Goal: Information Seeking & Learning: Find contact information

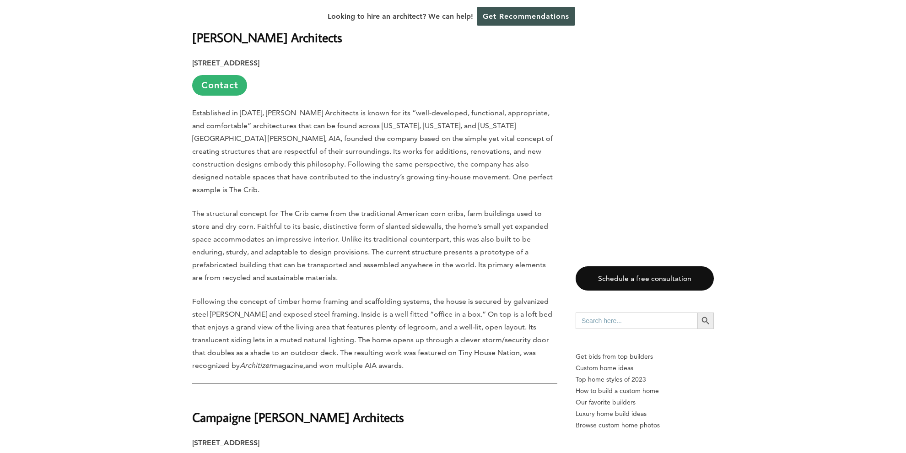
scroll to position [2255, 0]
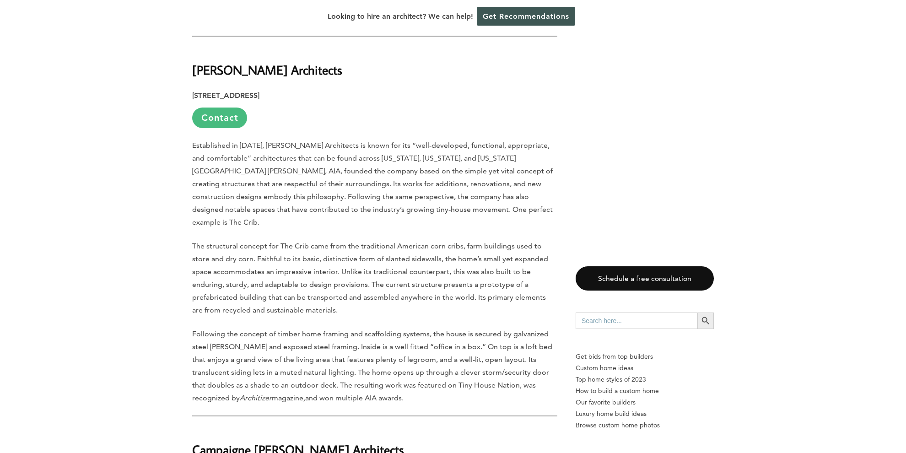
click at [226, 108] on link "Contact" at bounding box center [219, 118] width 55 height 21
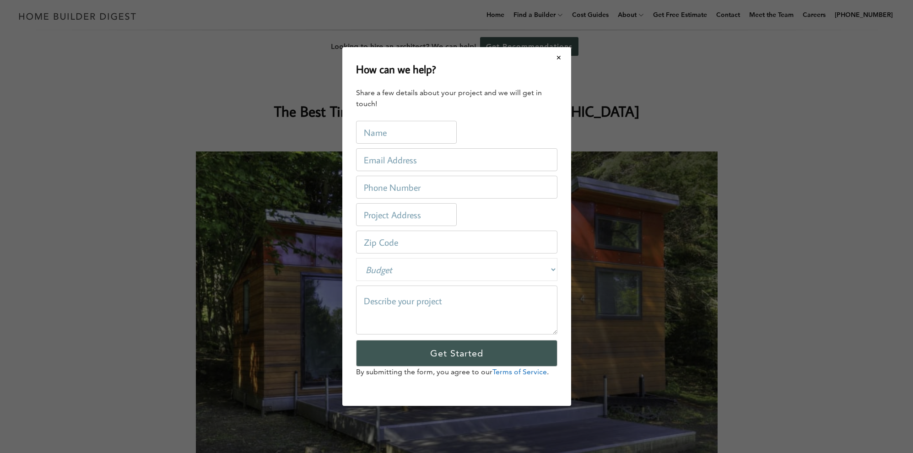
click at [557, 56] on button "Close modal" at bounding box center [559, 57] width 24 height 19
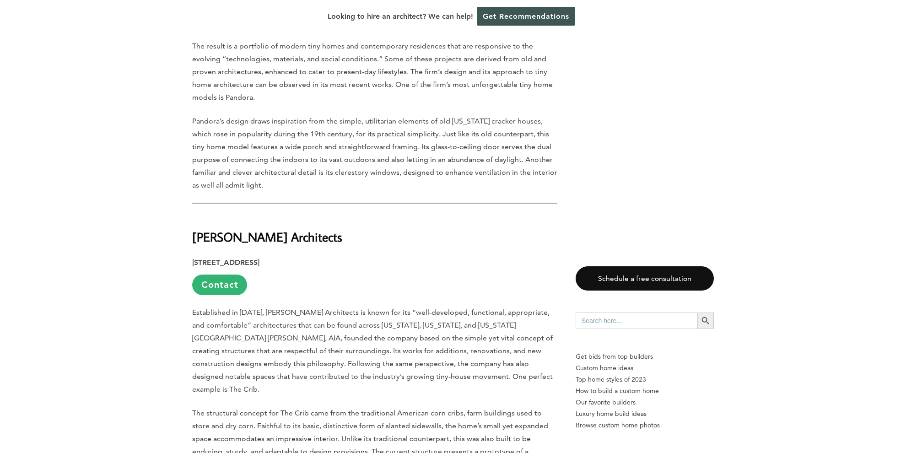
scroll to position [2090, 0]
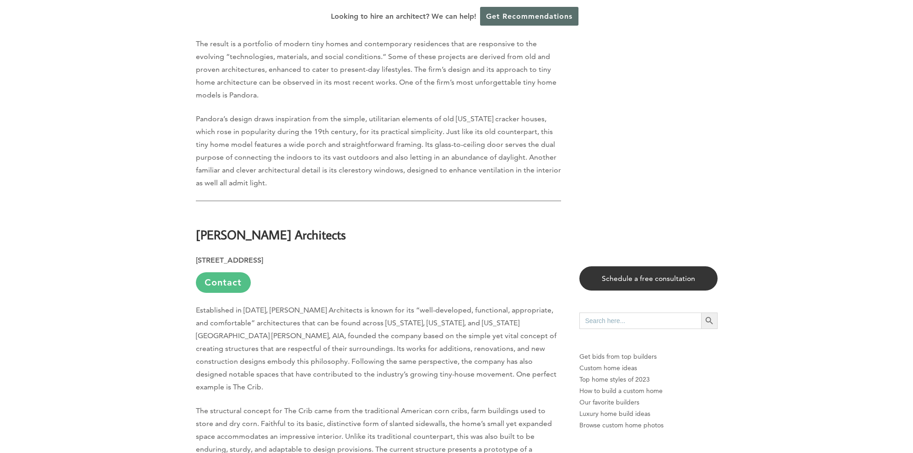
drag, startPoint x: 297, startPoint y: 245, endPoint x: 176, endPoint y: 223, distance: 122.8
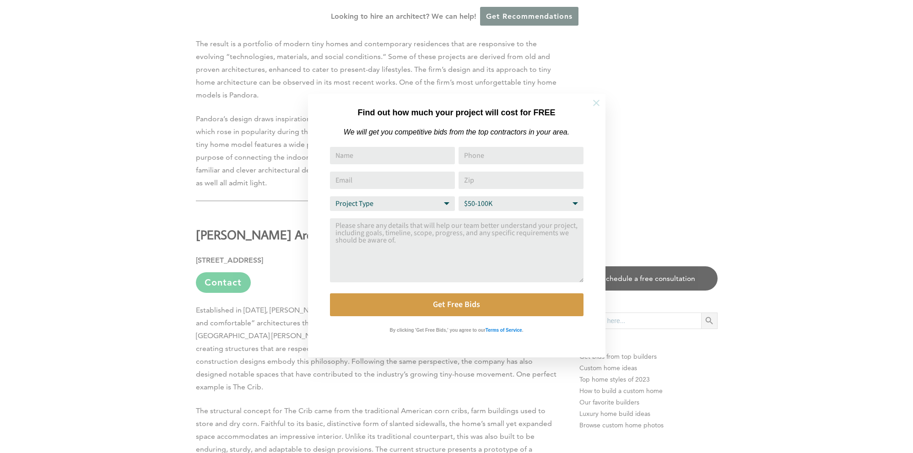
click at [592, 102] on icon at bounding box center [597, 103] width 10 height 10
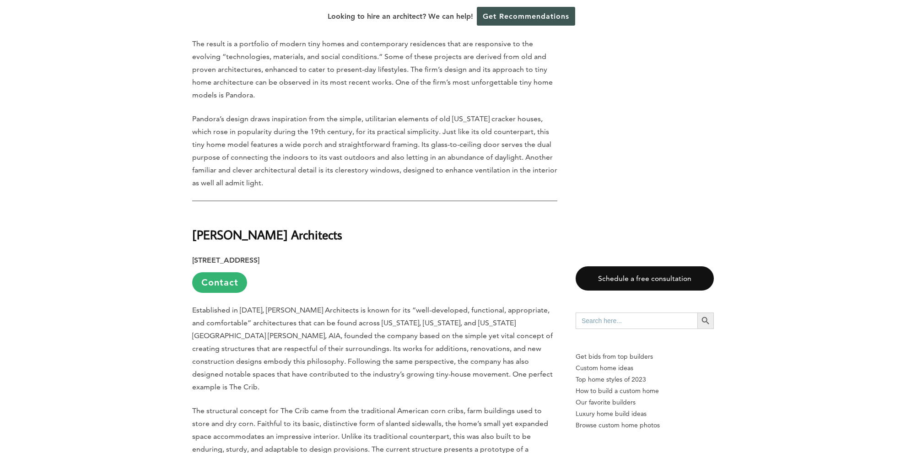
scroll to position [2087, 0]
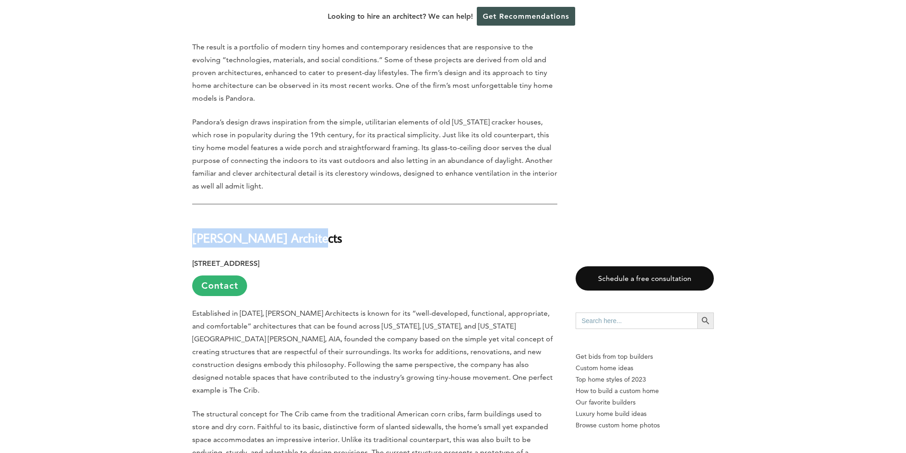
drag, startPoint x: 312, startPoint y: 225, endPoint x: 179, endPoint y: 219, distance: 132.4
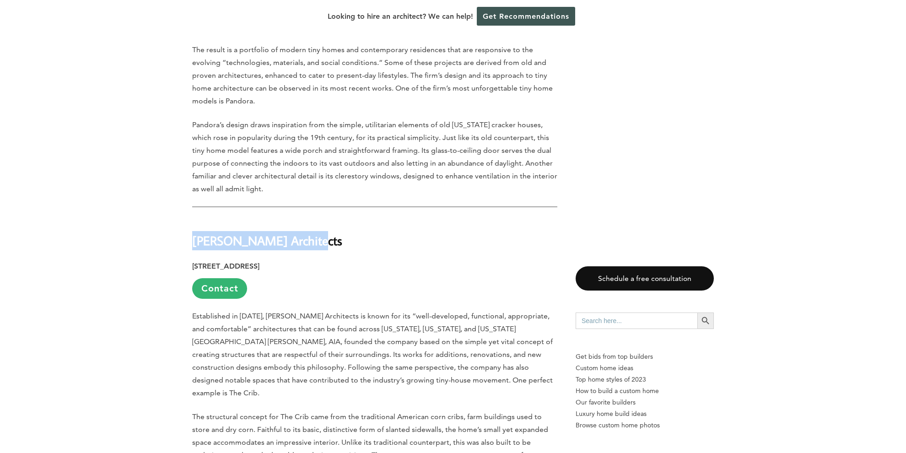
copy strong "[PERSON_NAME] Architects"
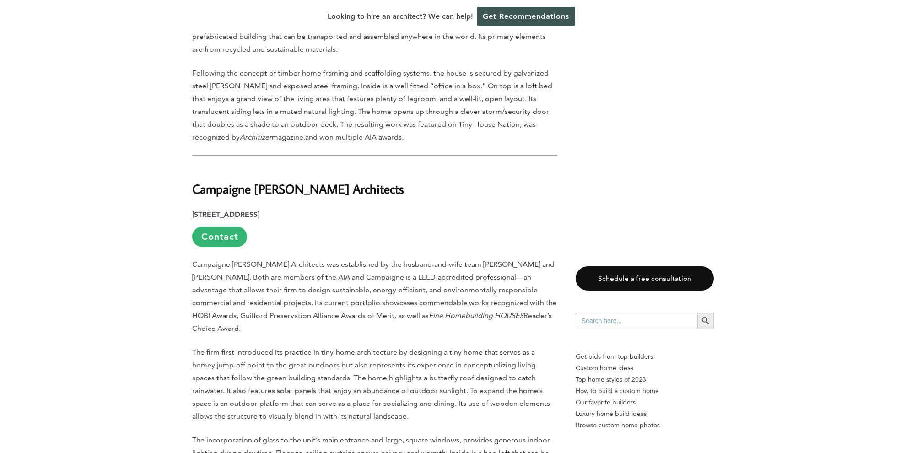
scroll to position [2517, 0]
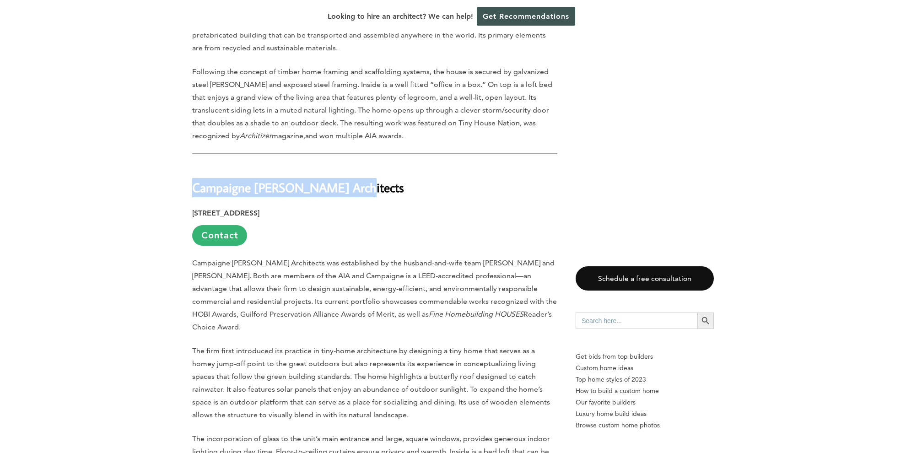
drag, startPoint x: 357, startPoint y: 161, endPoint x: 183, endPoint y: 153, distance: 174.2
copy strong "Campaigne [PERSON_NAME] Architects"
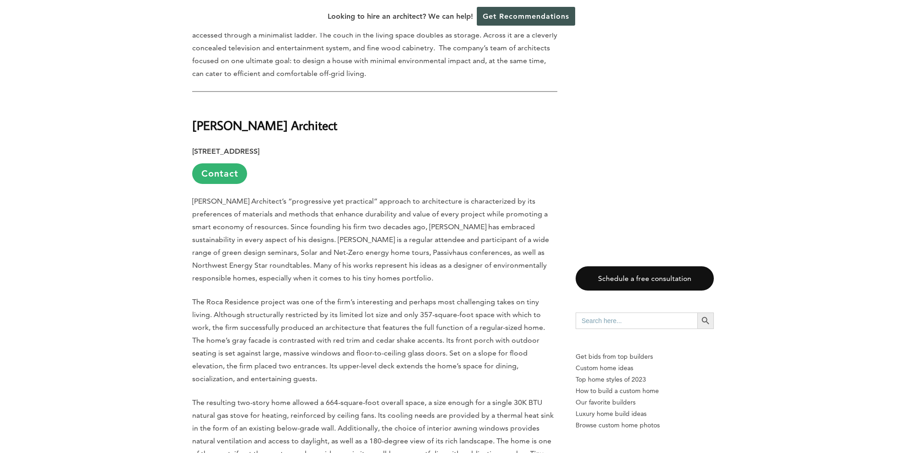
scroll to position [2951, 0]
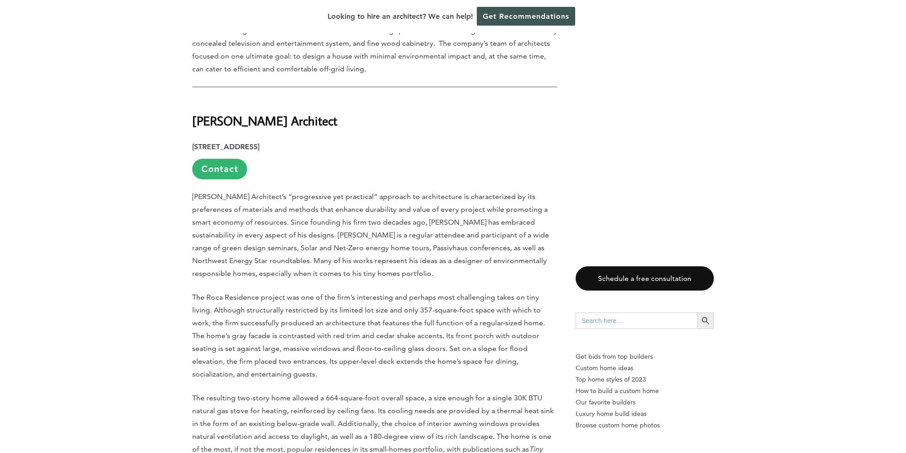
click at [338, 98] on h2 "[PERSON_NAME] Architect" at bounding box center [374, 114] width 365 height 32
click at [337, 98] on h2 "[PERSON_NAME] Architect" at bounding box center [374, 114] width 365 height 32
drag, startPoint x: 337, startPoint y: 93, endPoint x: 185, endPoint y: 89, distance: 151.6
copy strong "[PERSON_NAME] Architect"
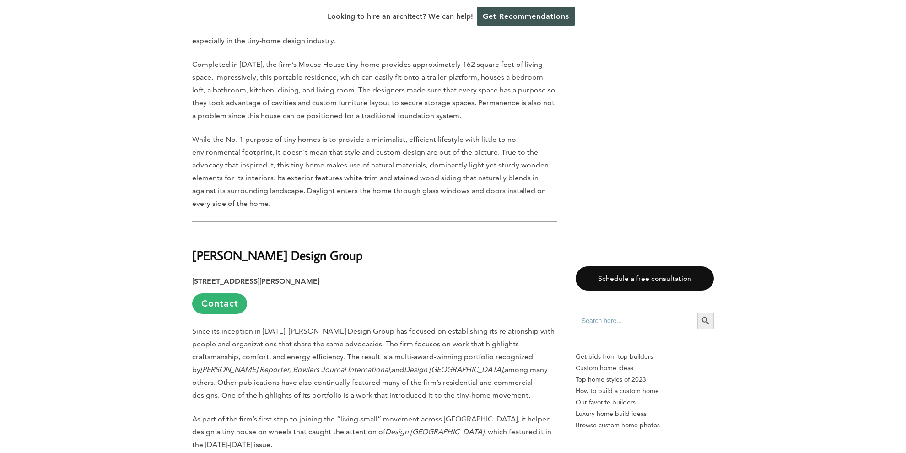
scroll to position [3943, 0]
